Goal: Task Accomplishment & Management: Manage account settings

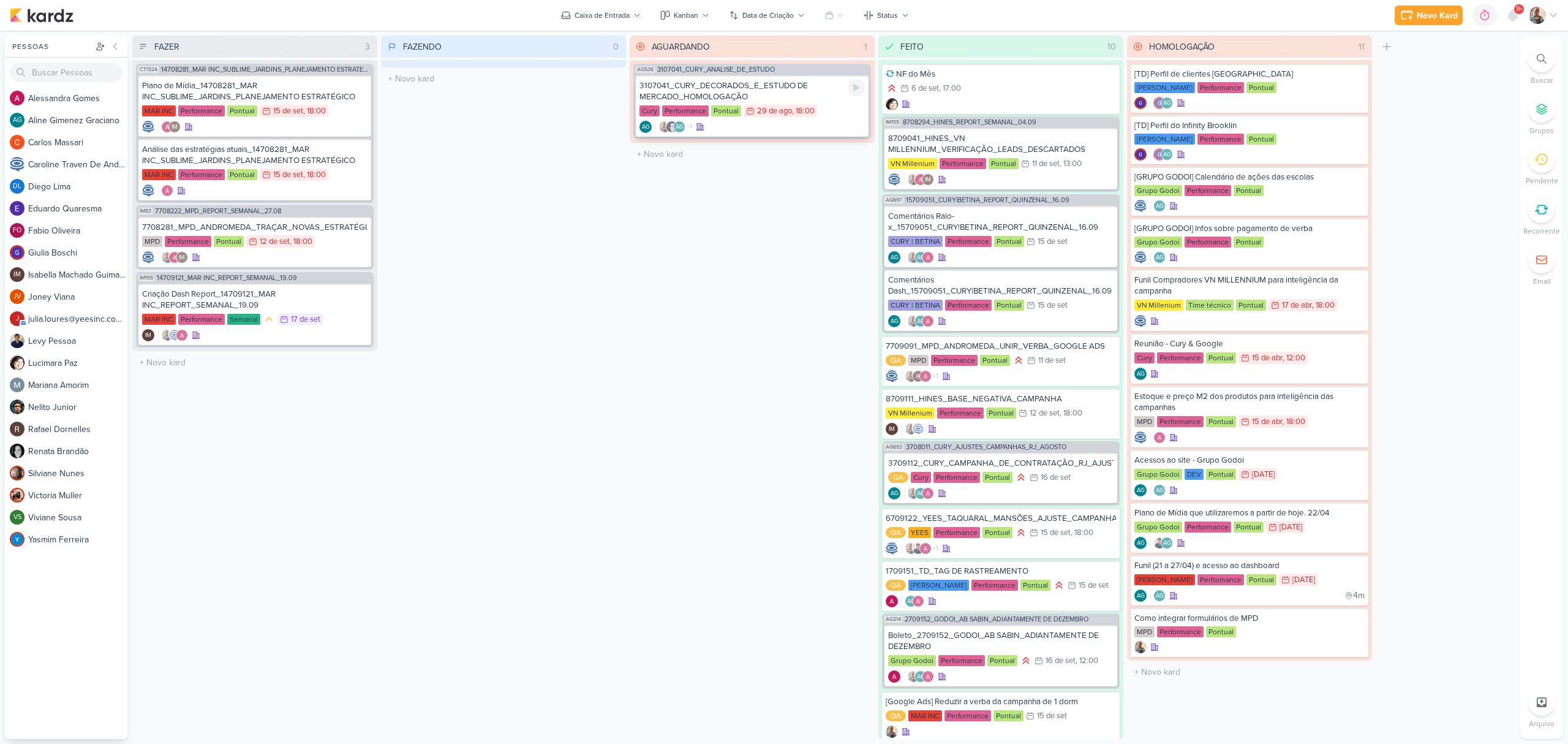
click at [700, 89] on div "3107041_CURY_DECORADOS_E_ESTUDO DE MERCADO_HOMOLOGAÇÃO" at bounding box center [753, 91] width 226 height 22
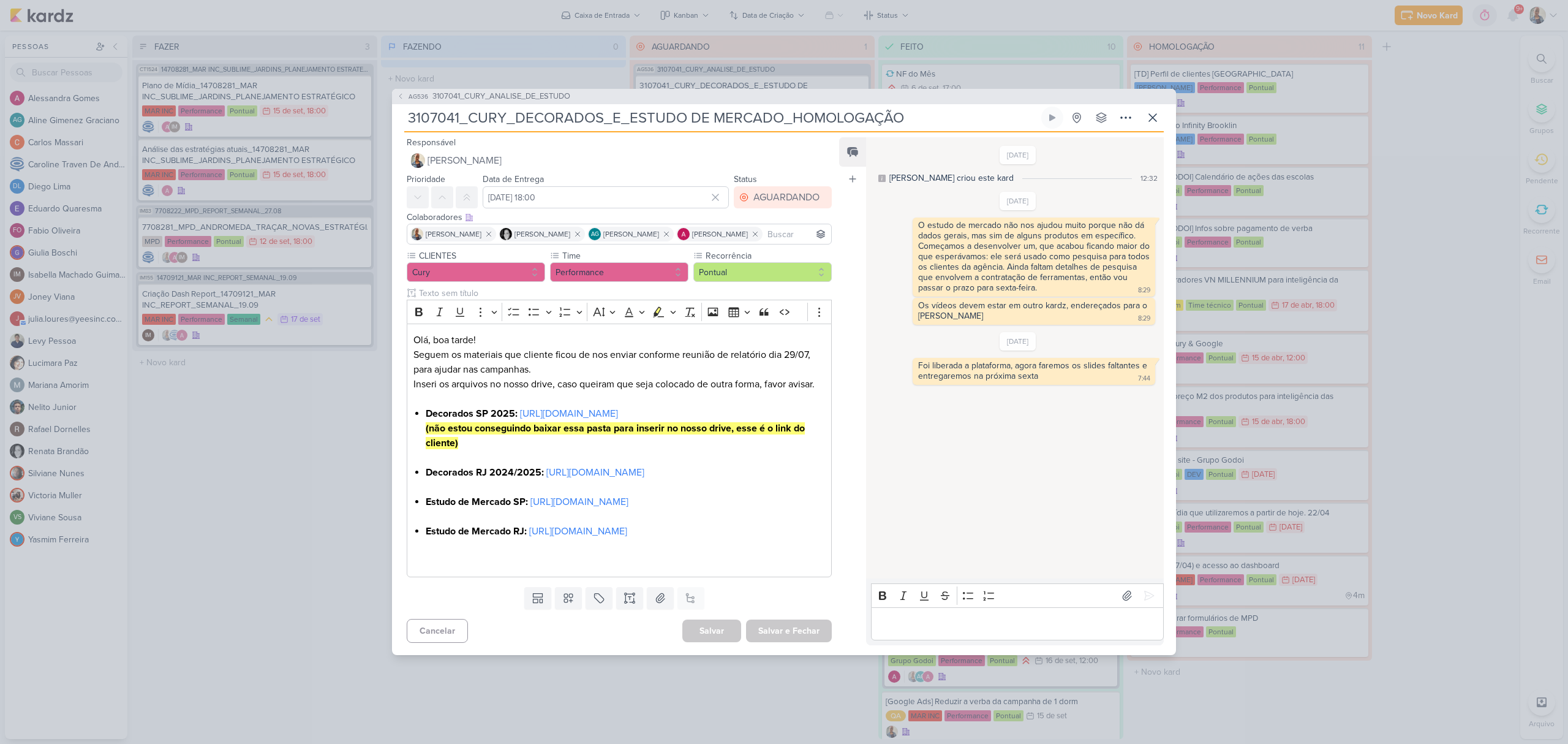
click at [898, 32] on div "AG536 3107041_CURY_ANALISE_DE_ESTUDO 3107041_CURY_DECORADOS_E_ESTUDO DE MERCADO…" at bounding box center [784, 372] width 1568 height 744
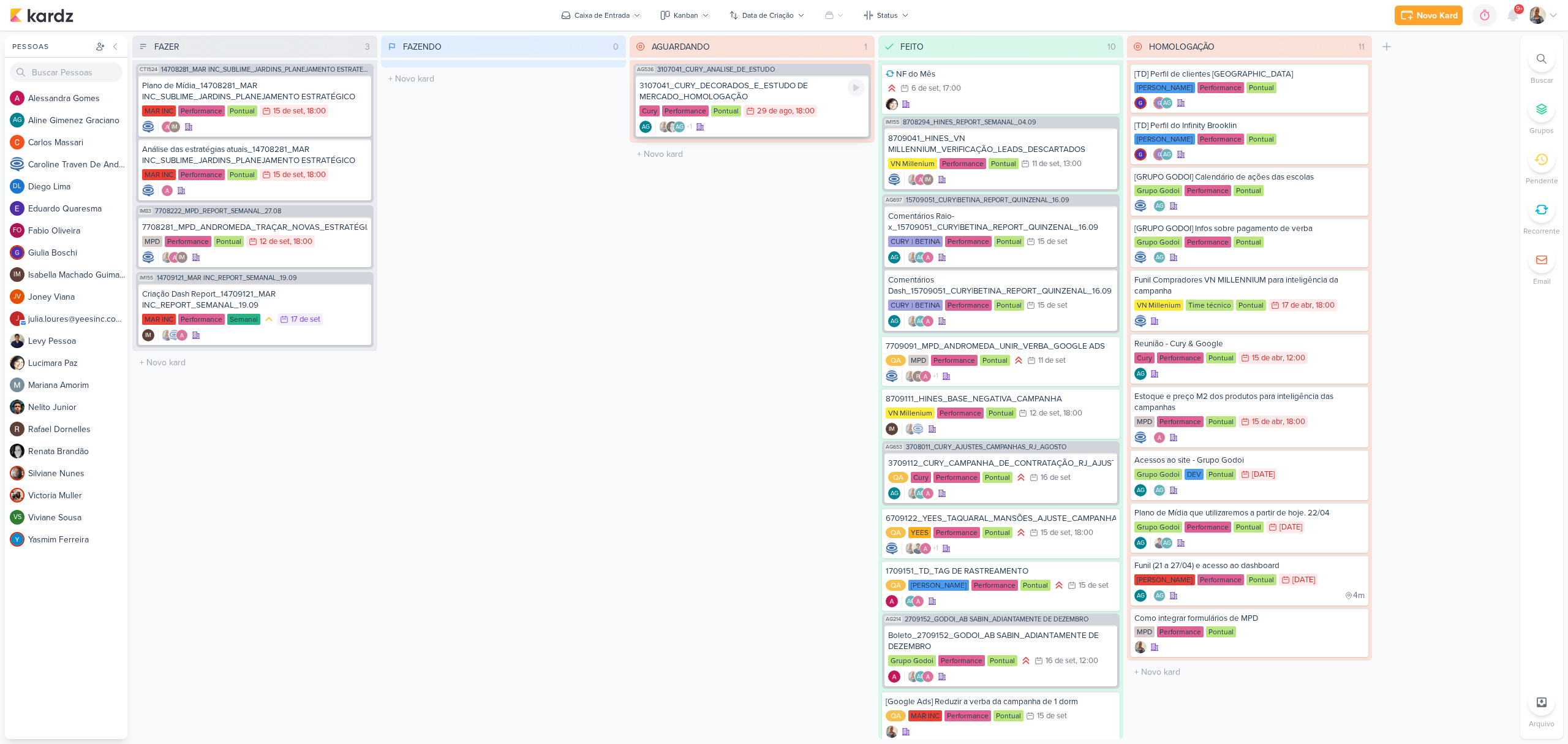
click at [734, 92] on div "3107041_CURY_DECORADOS_E_ESTUDO DE MERCADO_HOMOLOGAÇÃO" at bounding box center [753, 91] width 226 height 22
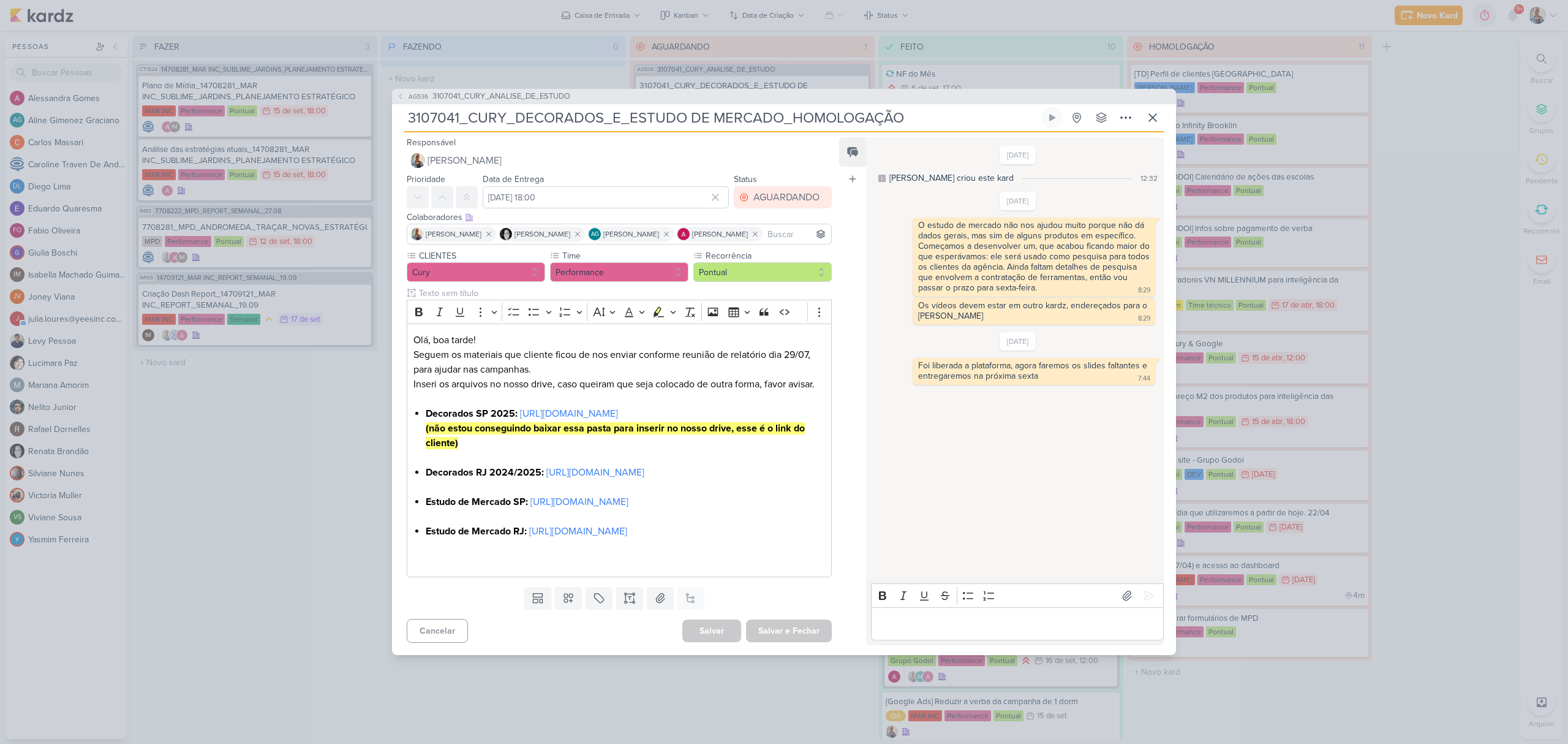
click at [965, 631] on p "Editor editing area: main" at bounding box center [1017, 624] width 280 height 15
click at [1029, 631] on p "Apresentado em reunião em" at bounding box center [1017, 624] width 280 height 15
click at [1139, 606] on button at bounding box center [1148, 595] width 19 height 19
click at [783, 190] on div "AGUARDANDO" at bounding box center [786, 198] width 66 height 15
click at [777, 276] on button "FEITO" at bounding box center [776, 286] width 109 height 20
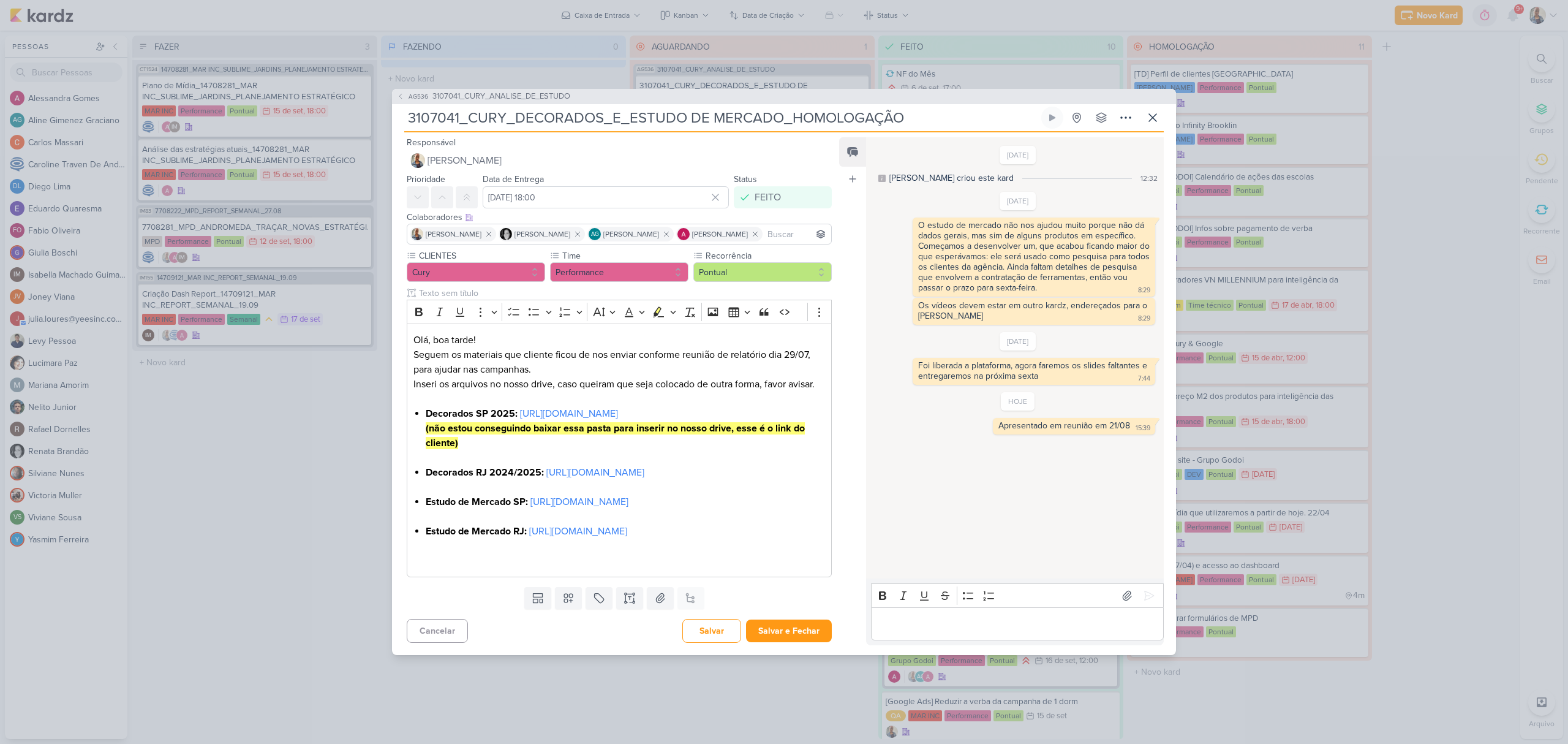
click at [775, 645] on div "Cancelar [GEOGRAPHIC_DATA] Salvar e Fechar Ctrl + Enter" at bounding box center [614, 629] width 445 height 31
click at [777, 642] on button "Salvar e Fechar" at bounding box center [789, 630] width 86 height 22
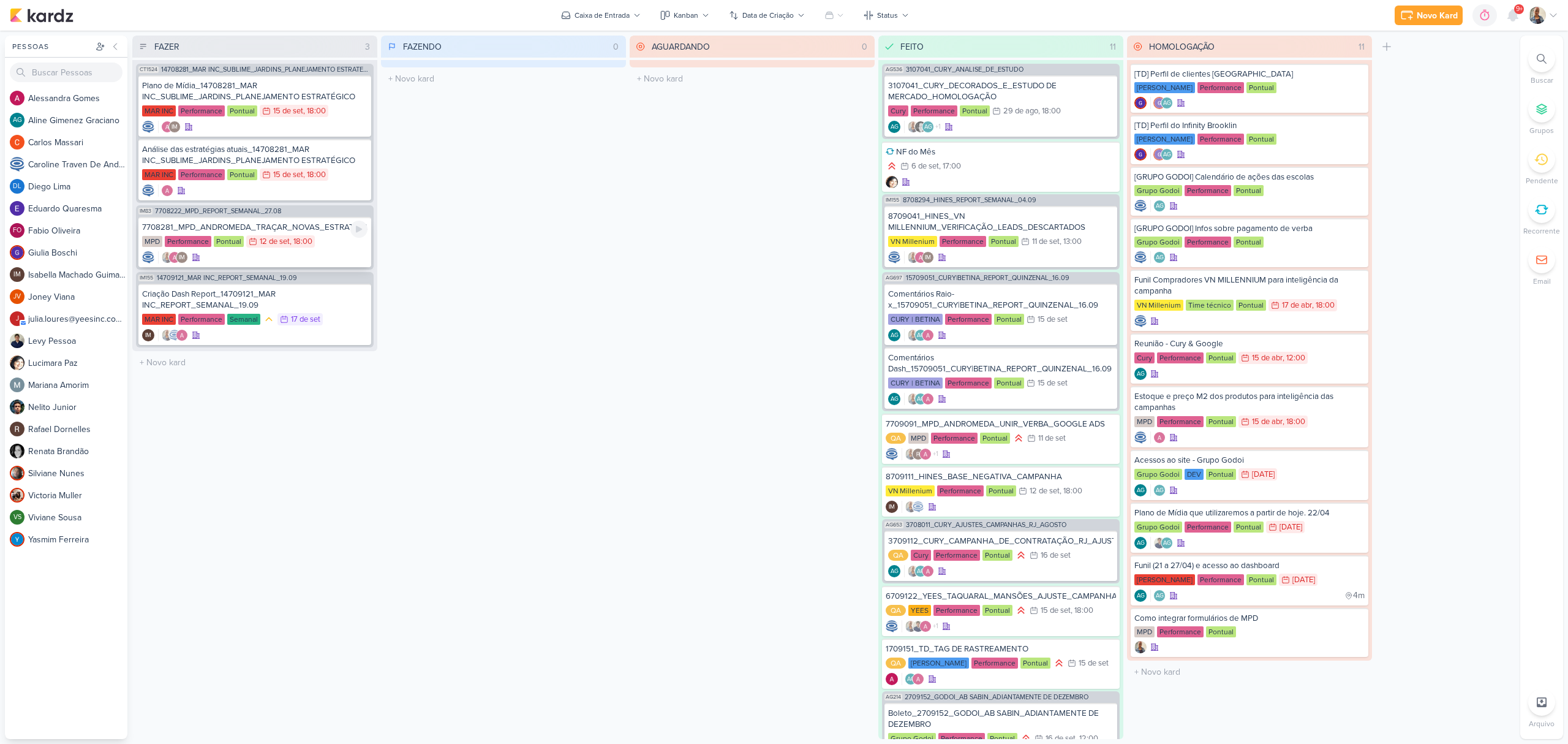
click at [248, 253] on div "IM" at bounding box center [255, 258] width 226 height 12
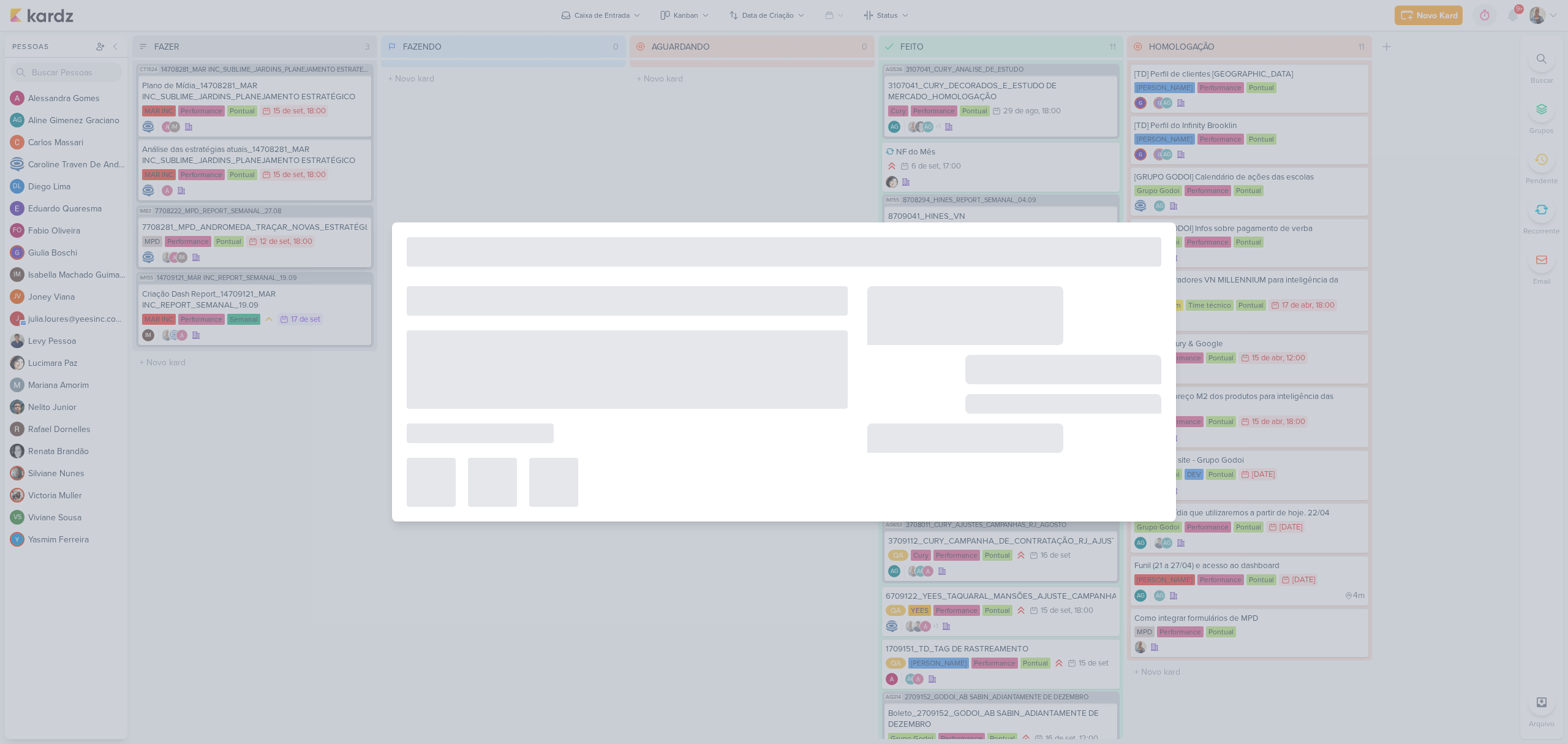
type input "7708281_MPD_ANDROMEDA_TRAÇAR_NOVAS_ESTRATÉGIAS"
type input "12 de setembro de 2025 às 18:00"
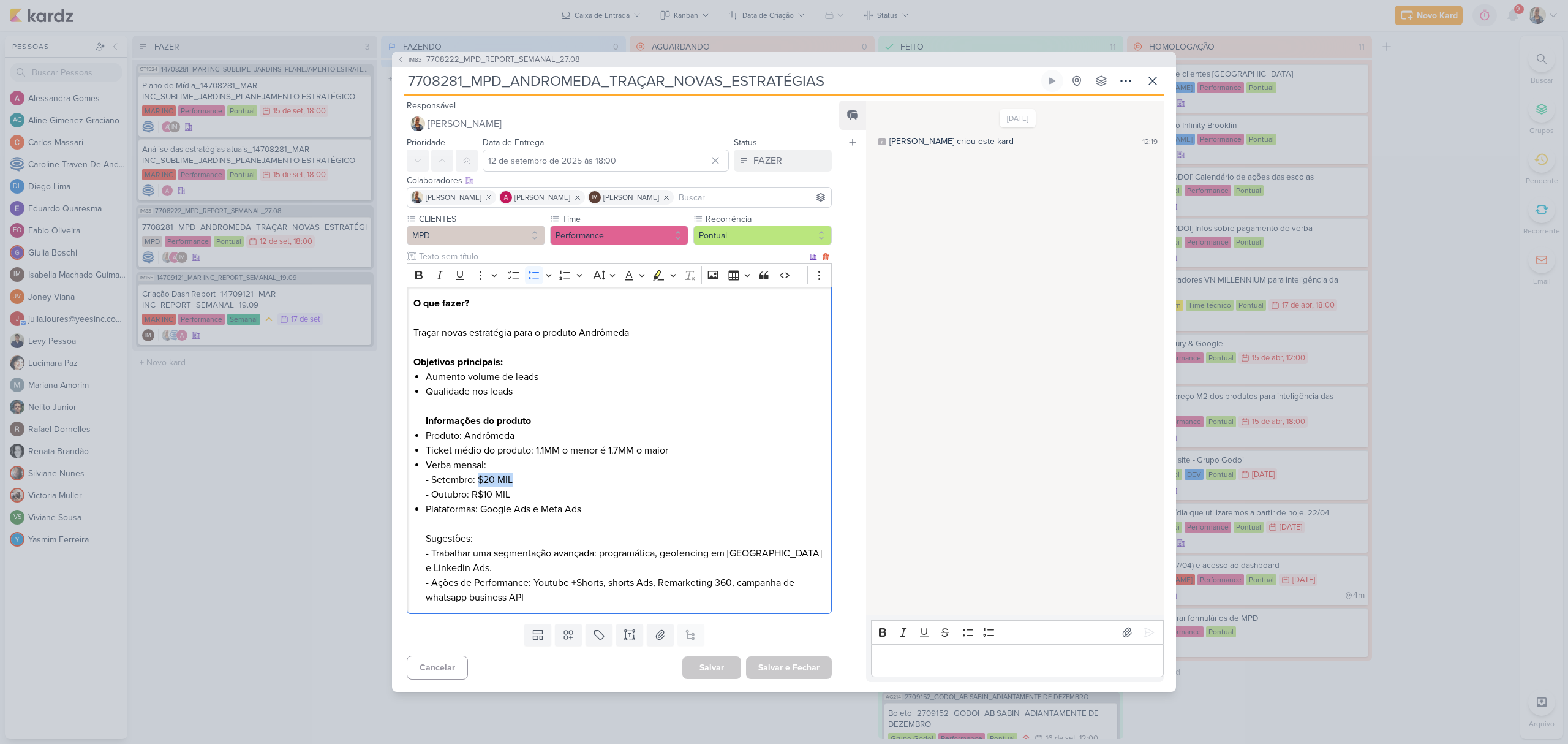
drag, startPoint x: 478, startPoint y: 478, endPoint x: 618, endPoint y: 475, distance: 140.0
click at [618, 475] on li "Verba mensal: - Setembro: $20 MIL - Outubro: R$10 MIL" at bounding box center [625, 480] width 400 height 44
click at [520, 500] on li "Verba mensal: - Setembro: $20 MIL - Outubro: R$10 MIL" at bounding box center [625, 480] width 400 height 44
drag, startPoint x: 466, startPoint y: 542, endPoint x: 726, endPoint y: 564, distance: 260.9
click at [726, 564] on li "Plataformas: Google Ads e Meta Ads Sugestões: - Trabalhar uma segmentação avanç…" at bounding box center [625, 553] width 400 height 103
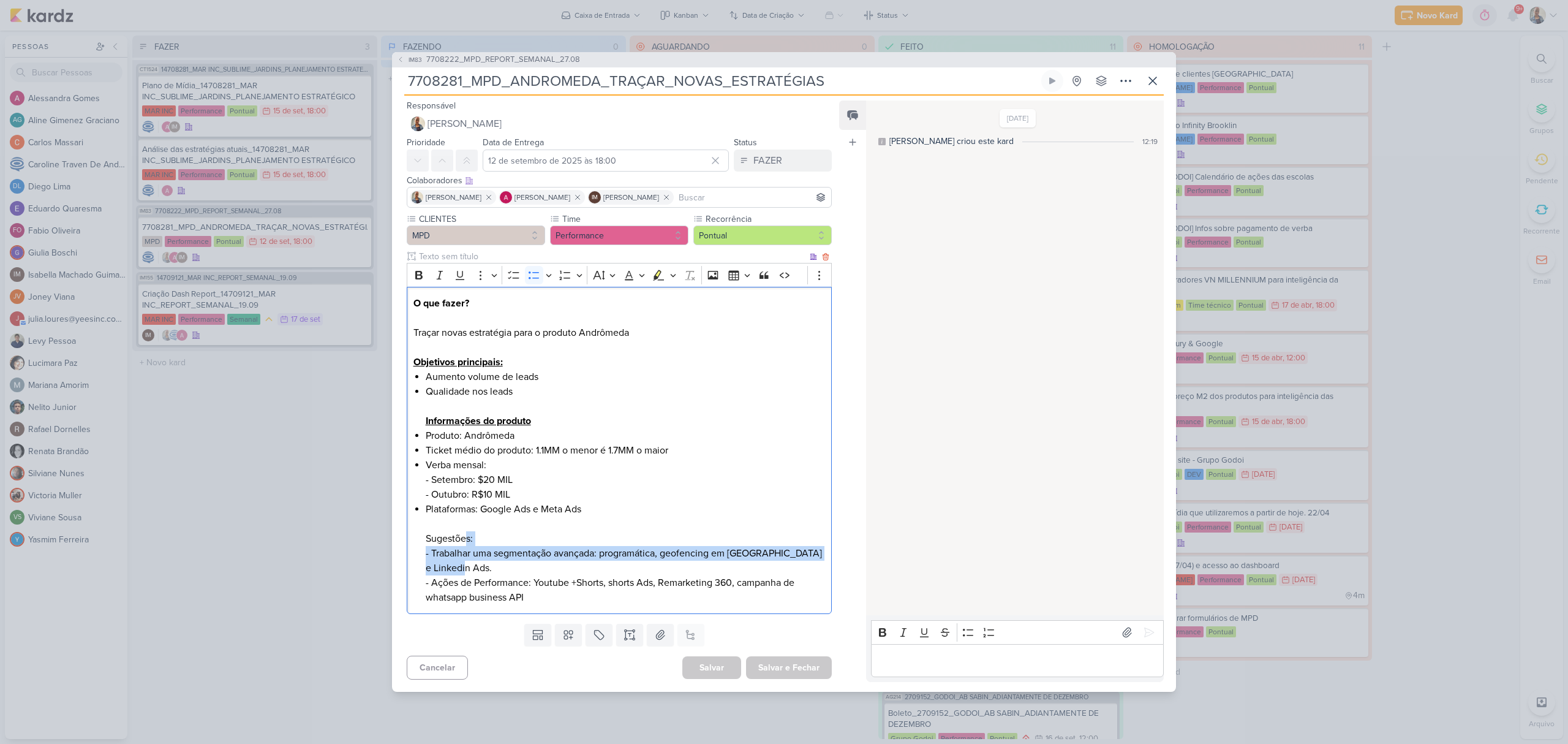
click at [628, 568] on li "Plataformas: Google Ads e Meta Ads Sugestões: - Trabalhar uma segmentação avanç…" at bounding box center [625, 553] width 400 height 103
drag, startPoint x: 527, startPoint y: 551, endPoint x: 854, endPoint y: 569, distance: 327.5
click at [854, 569] on div "Responsável [PERSON_NAME] Nenhum contato encontrado create new contact Novo Con…" at bounding box center [784, 394] width 784 height 596
click at [263, 372] on div "IM83 7708222_MPD_REPORT_SEMANAL_27.08 7708281_MPD_ANDROMEDA_TRAÇAR_NOVAS_ESTRAT…" at bounding box center [784, 372] width 1568 height 744
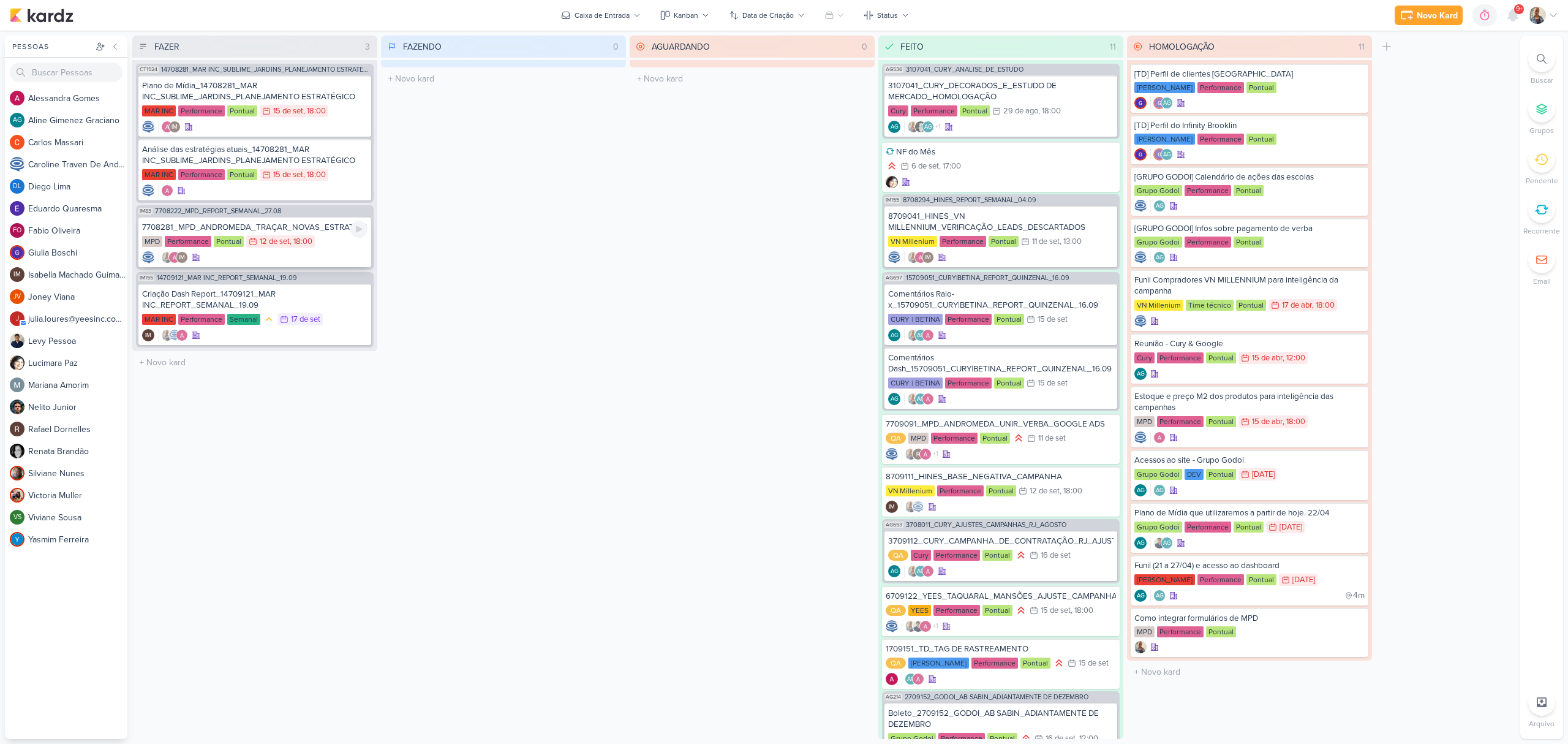
click at [315, 226] on div "7708281_MPD_ANDROMEDA_TRAÇAR_NOVAS_ESTRATÉGIAS" at bounding box center [255, 228] width 226 height 11
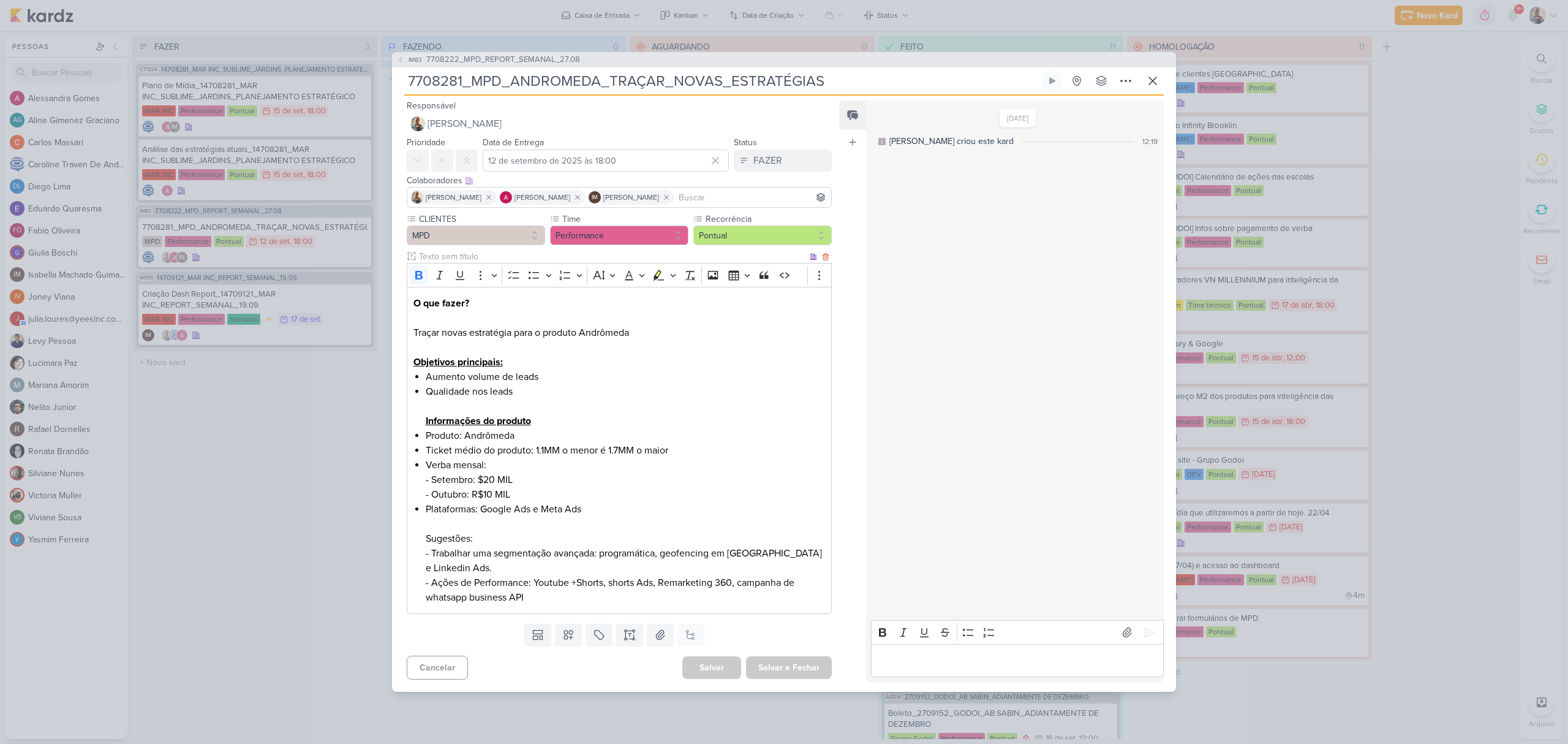
click at [196, 461] on div "IM83 7708222_MPD_REPORT_SEMANAL_27.08 7708281_MPD_ANDROMEDA_TRAÇAR_NOVAS_ESTRAT…" at bounding box center [784, 372] width 1568 height 744
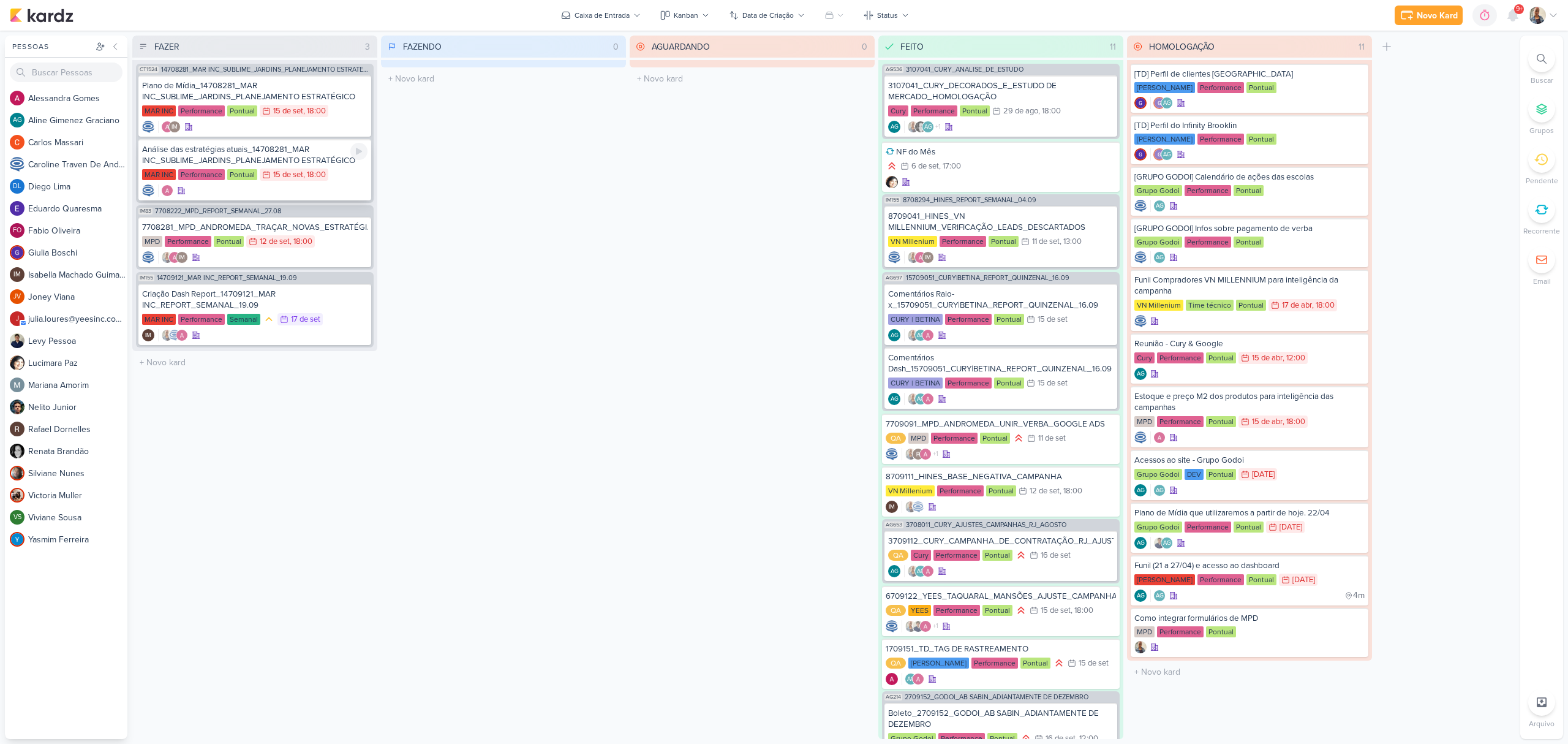
click at [274, 147] on div "Análise das estratégias atuais_14708281_MAR INC_SUBLIME_JARDINS_PLANEJAMENTO ES…" at bounding box center [255, 155] width 226 height 22
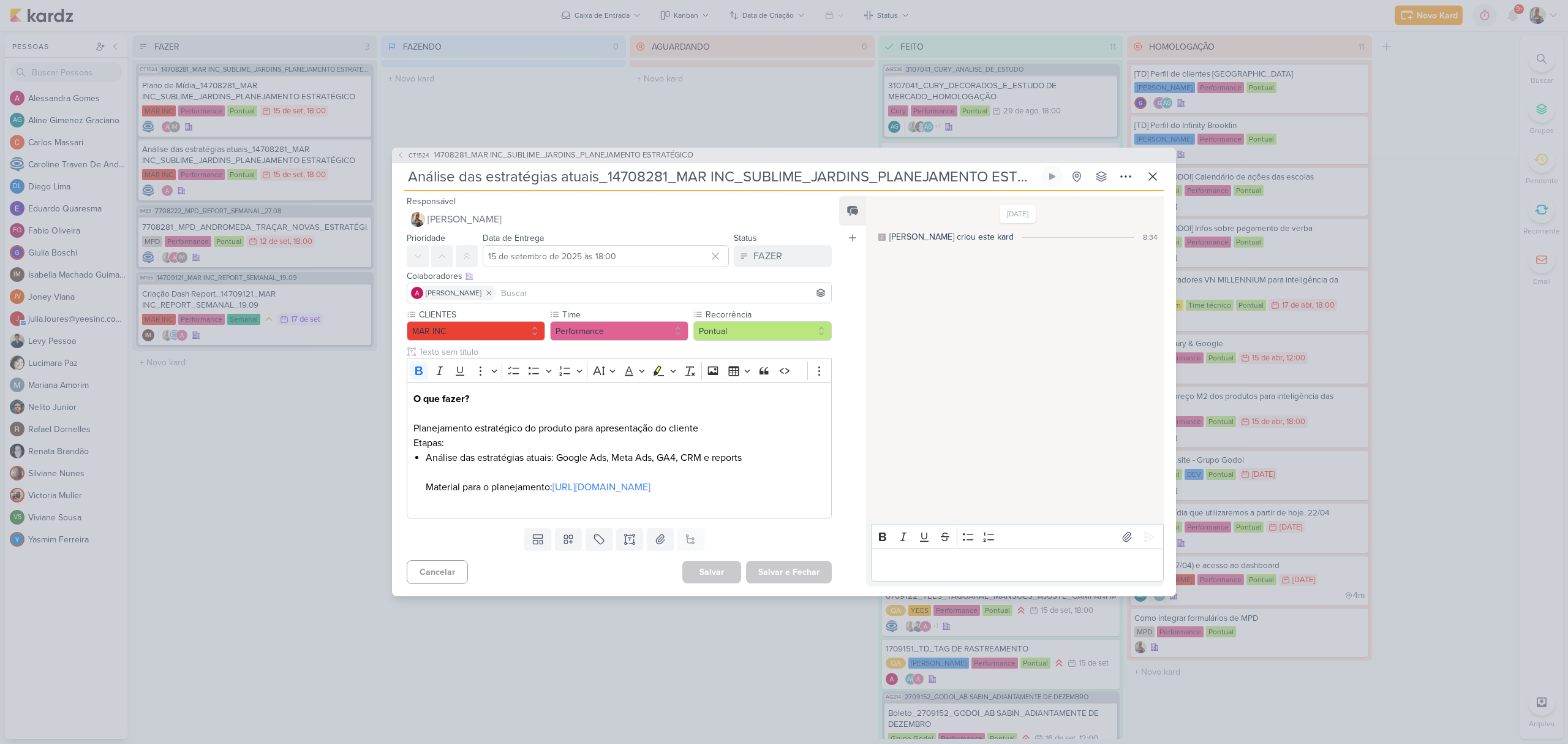
click at [915, 572] on p "Editor editing area: main" at bounding box center [1017, 565] width 280 height 15
click at [789, 215] on button "[PERSON_NAME]" at bounding box center [619, 219] width 425 height 22
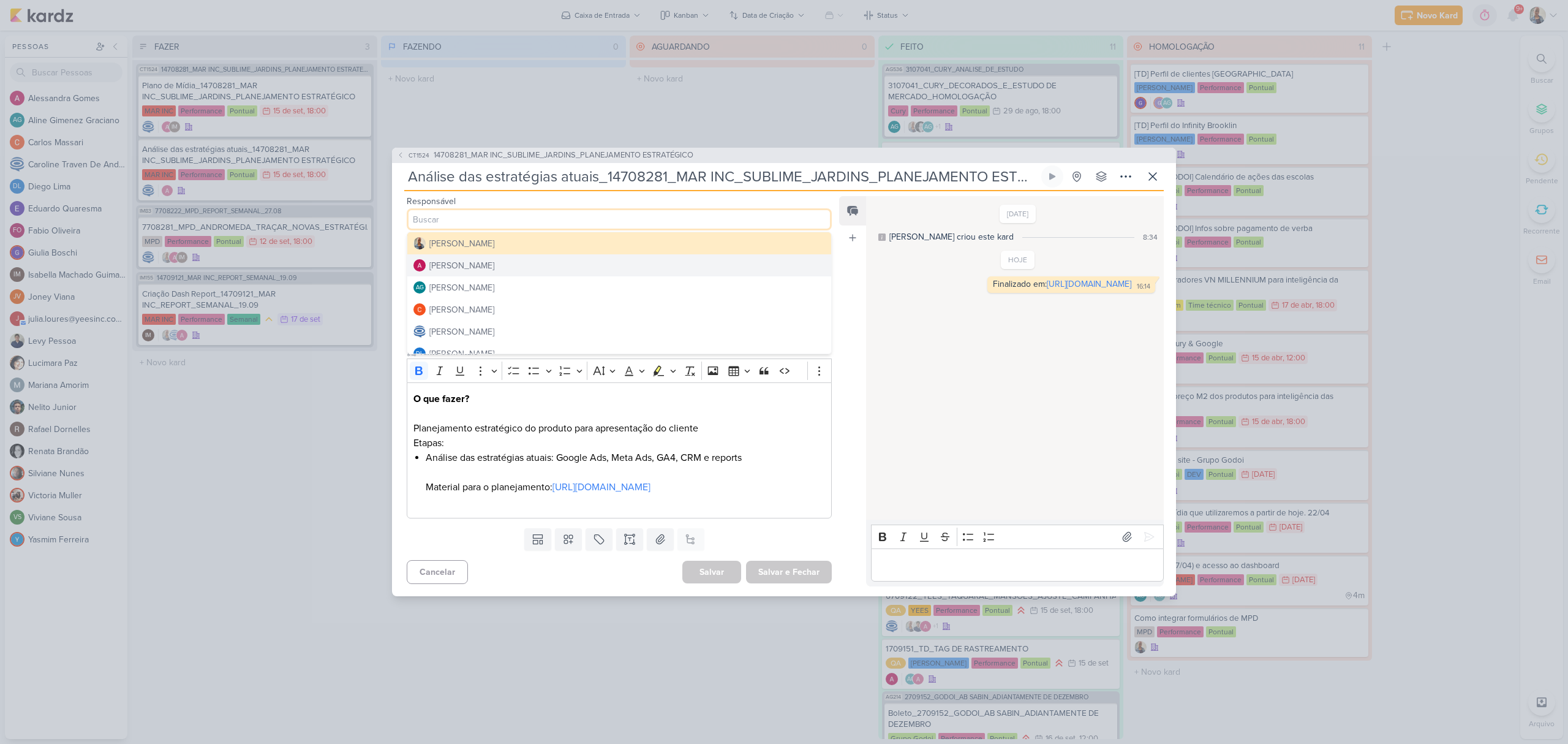
click at [782, 254] on button "[PERSON_NAME]" at bounding box center [619, 265] width 424 height 22
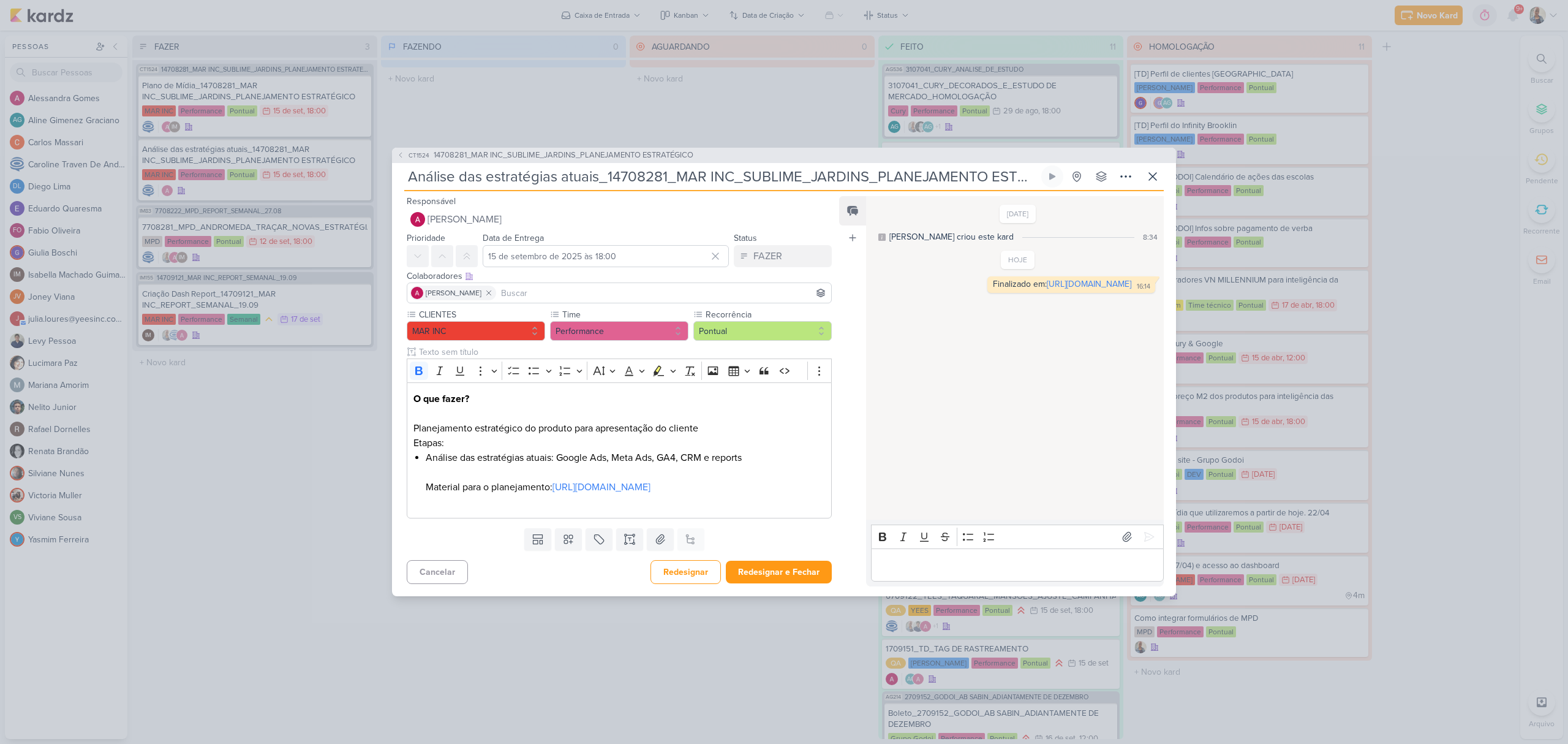
click at [574, 230] on div "Data de Entrega [DATE] 18:00 [DATE] Dom Seg Ter Qua Qui Sex Sáb 00 01 02 03 04 …" at bounding box center [605, 248] width 246 height 37
click at [562, 211] on button "[PERSON_NAME]" at bounding box center [619, 219] width 425 height 22
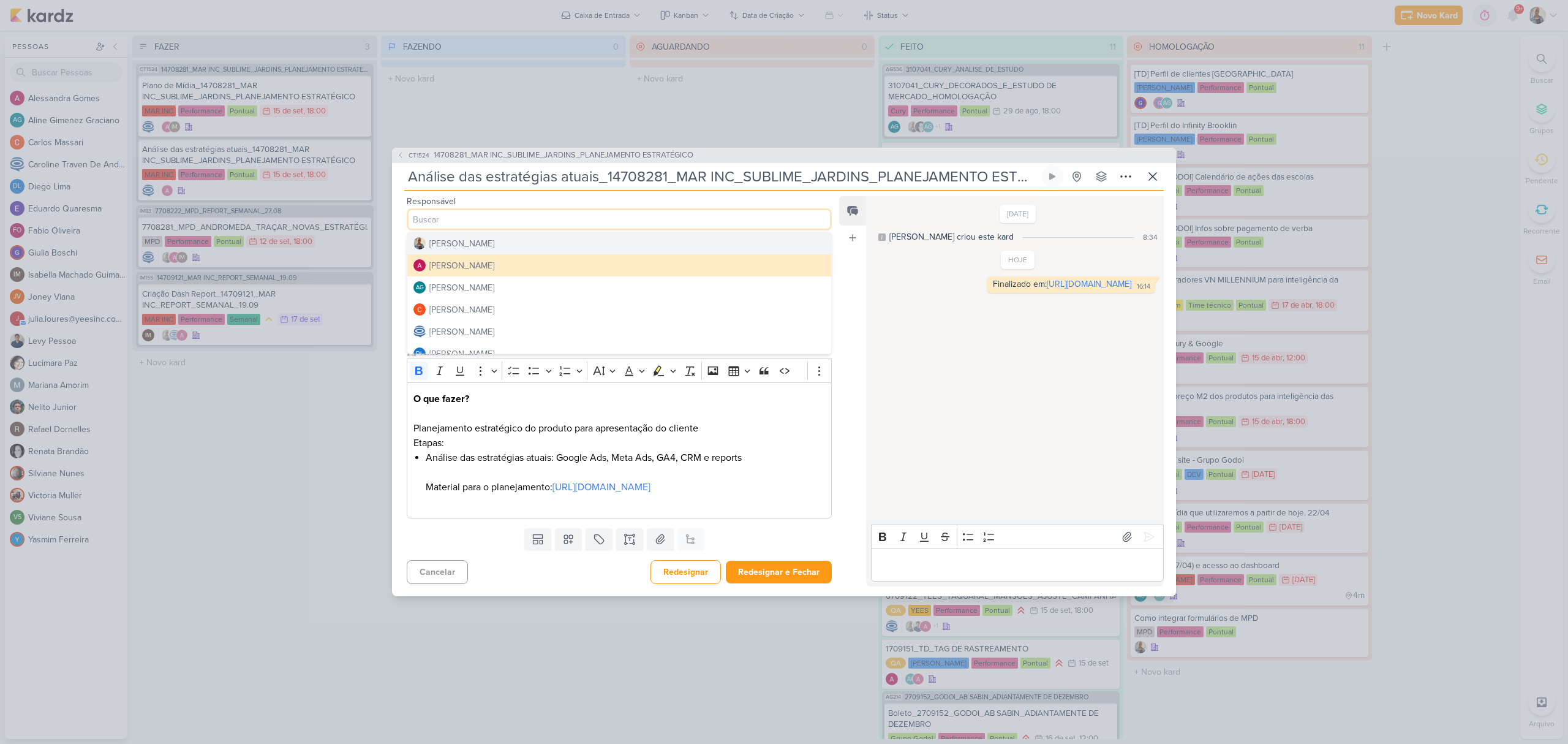
click at [534, 232] on button "[PERSON_NAME]" at bounding box center [619, 243] width 424 height 22
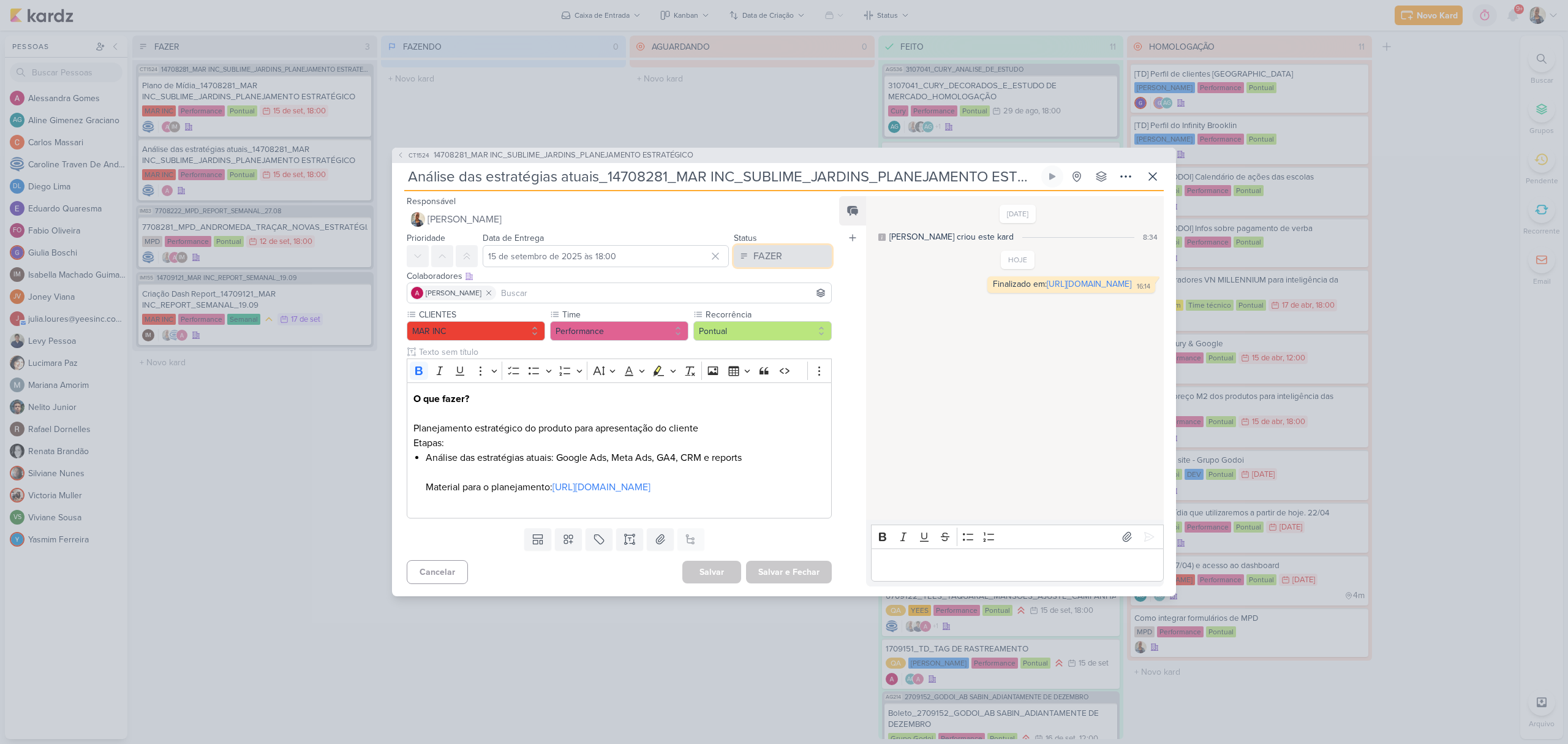
click at [774, 249] on button "FAZER" at bounding box center [782, 256] width 98 height 22
click at [773, 334] on button "FEITO" at bounding box center [776, 344] width 109 height 20
click at [772, 583] on button "Salvar e Fechar" at bounding box center [789, 572] width 86 height 22
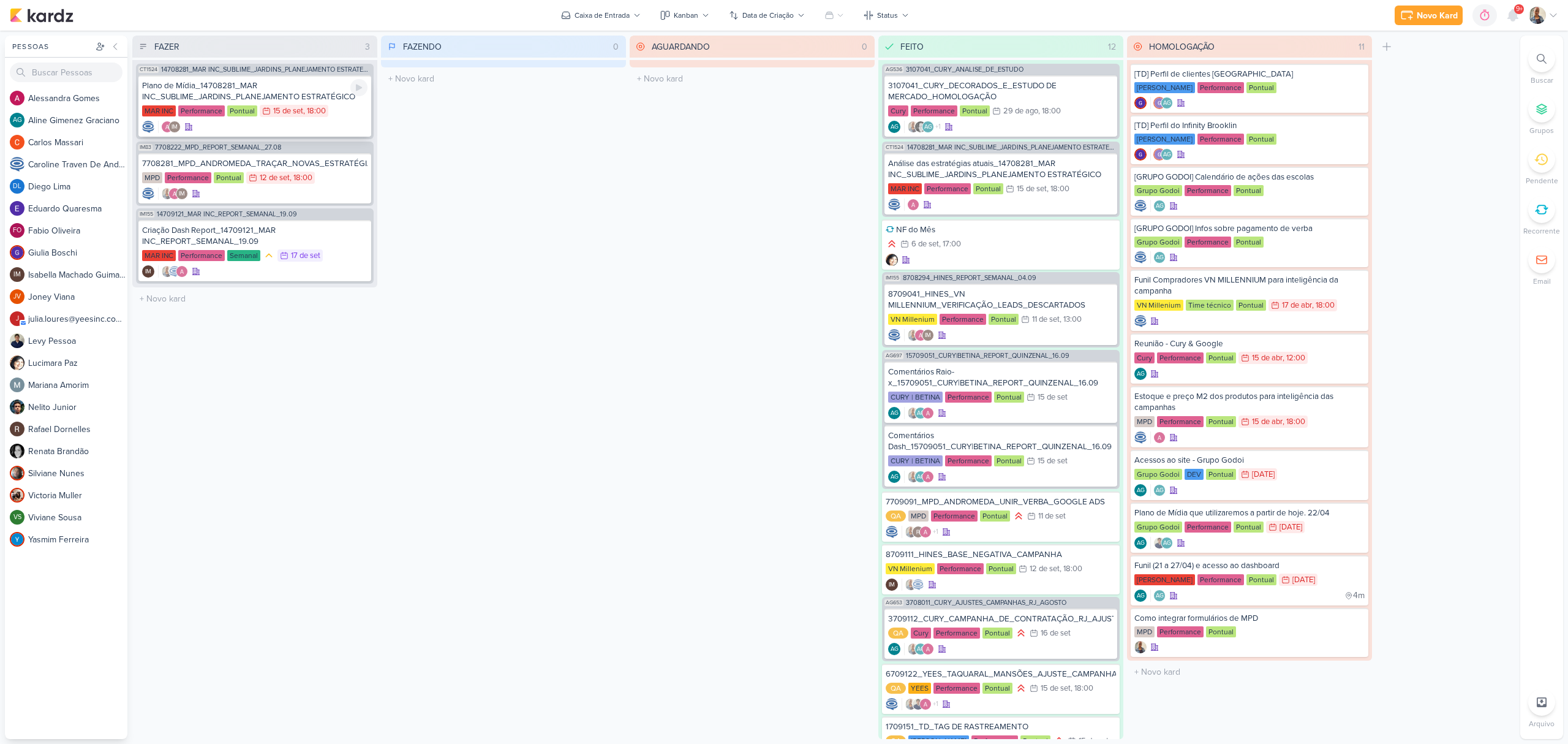
click at [241, 95] on div "Plano de Mídia_14708281_MAR INC_SUBLIME_JARDINS_PLANEJAMENTO ESTRATÉGICO" at bounding box center [255, 91] width 226 height 22
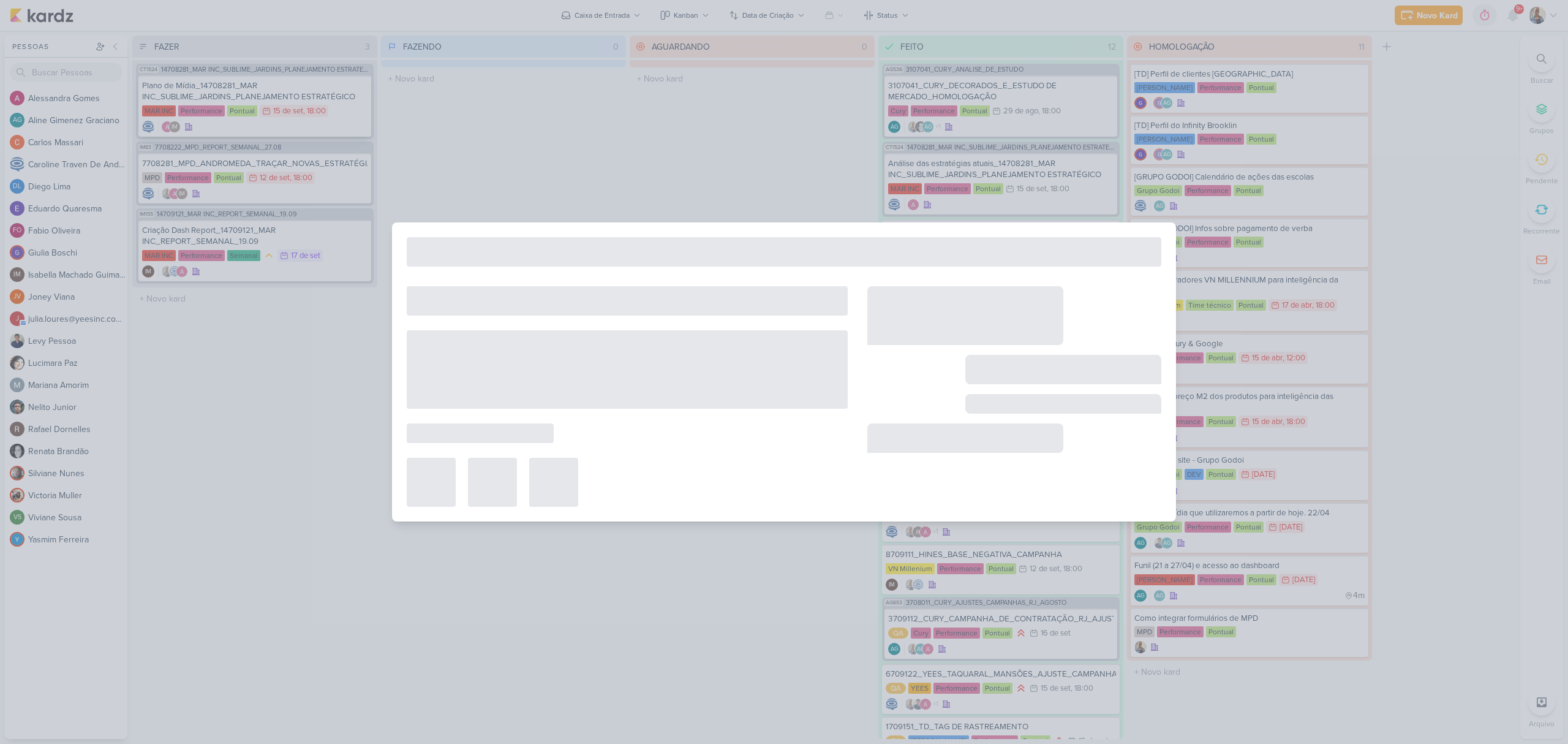
type input "Plano de Mídia_14708281_MAR INC_SUBLIME_JARDINS_PLANEJAMENTO ESTRATÉGICO"
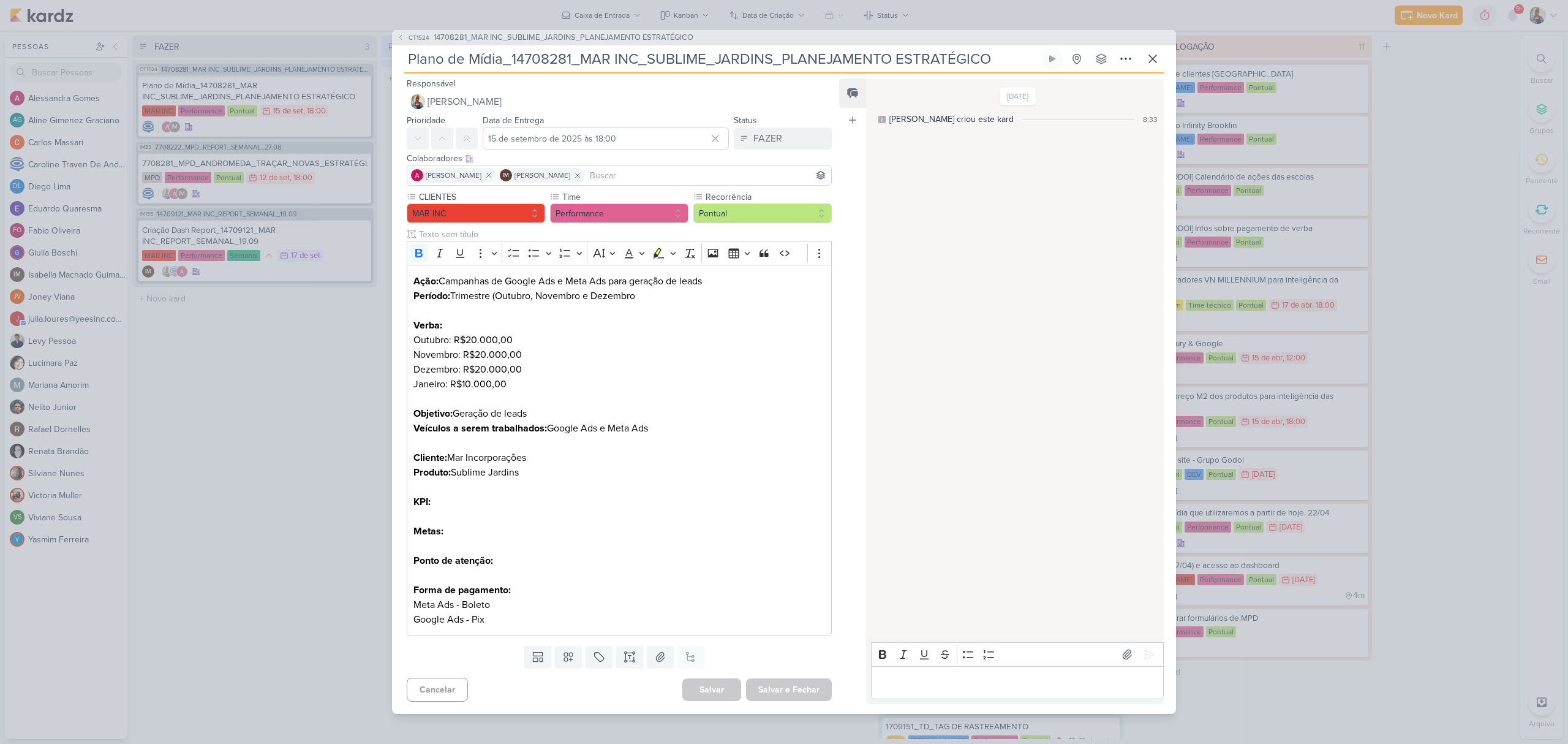
click at [921, 677] on p "Editor editing area: main" at bounding box center [1017, 683] width 280 height 15
click at [1143, 634] on icon at bounding box center [1149, 640] width 12 height 12
click at [1122, 655] on icon at bounding box center [1127, 654] width 12 height 12
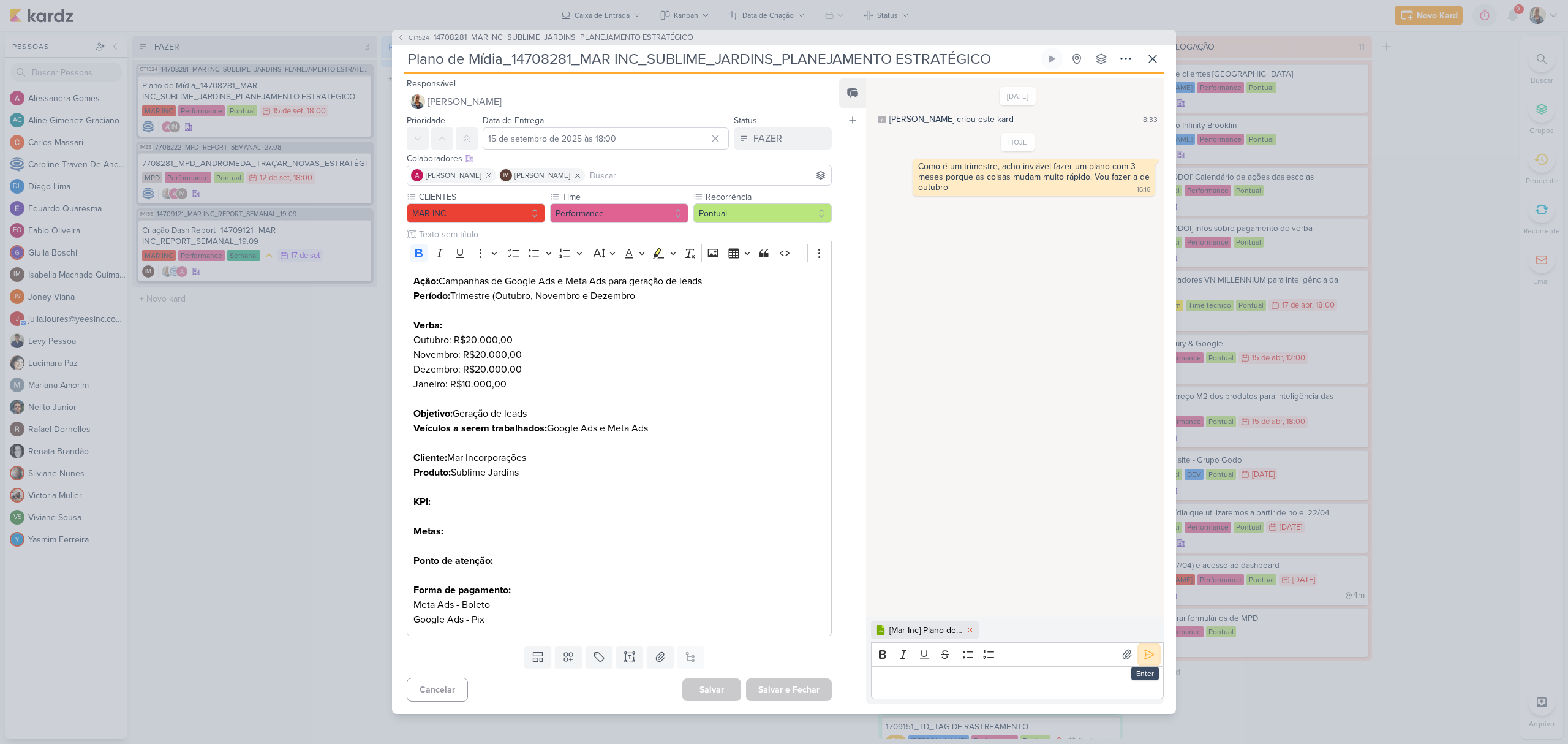
click at [1147, 655] on icon at bounding box center [1149, 654] width 12 height 12
click at [770, 145] on div "FAZER" at bounding box center [767, 138] width 29 height 15
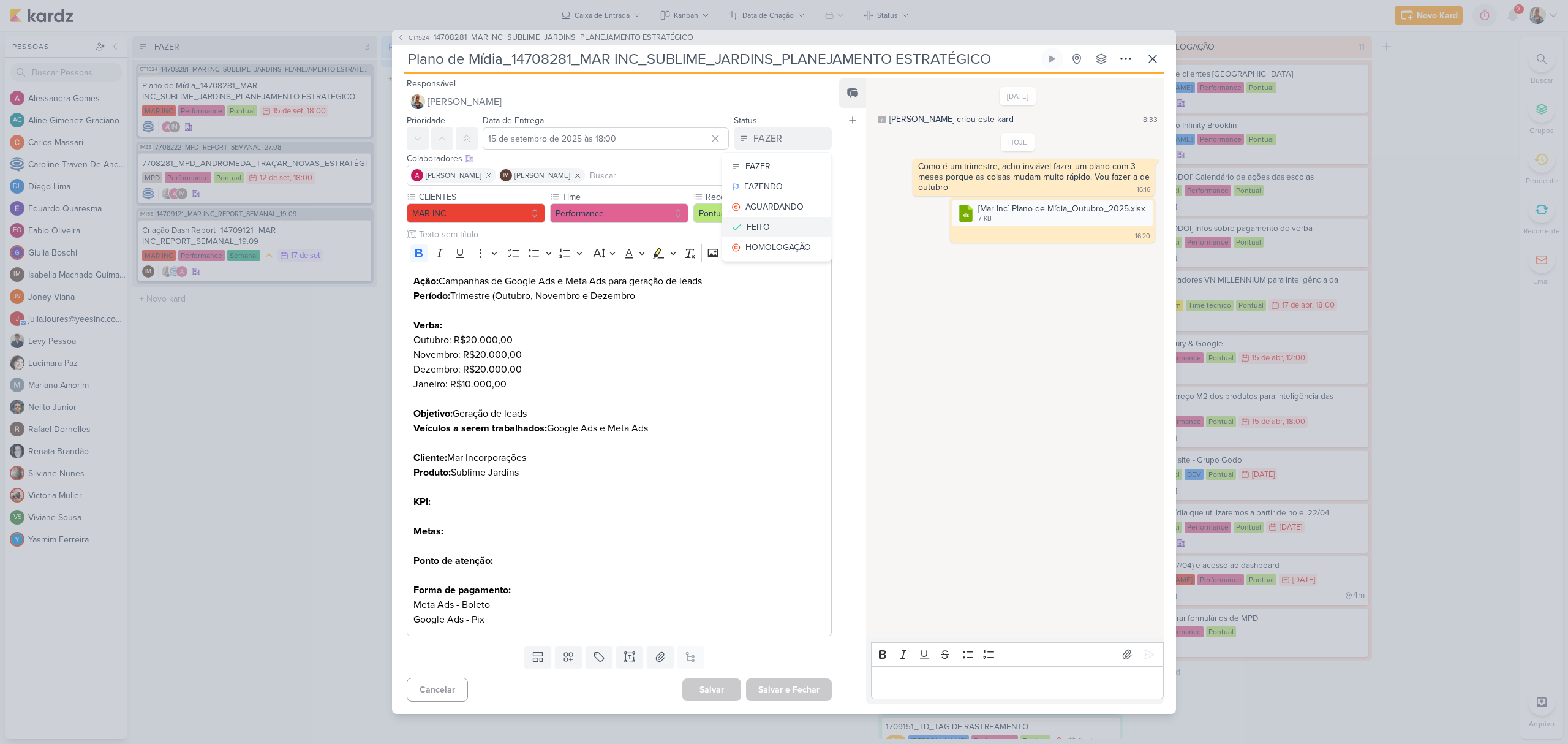
click at [769, 220] on button "FEITO" at bounding box center [776, 227] width 109 height 20
click at [790, 682] on button "Salvar e Fechar" at bounding box center [789, 690] width 86 height 22
